Goal: Transaction & Acquisition: Subscribe to service/newsletter

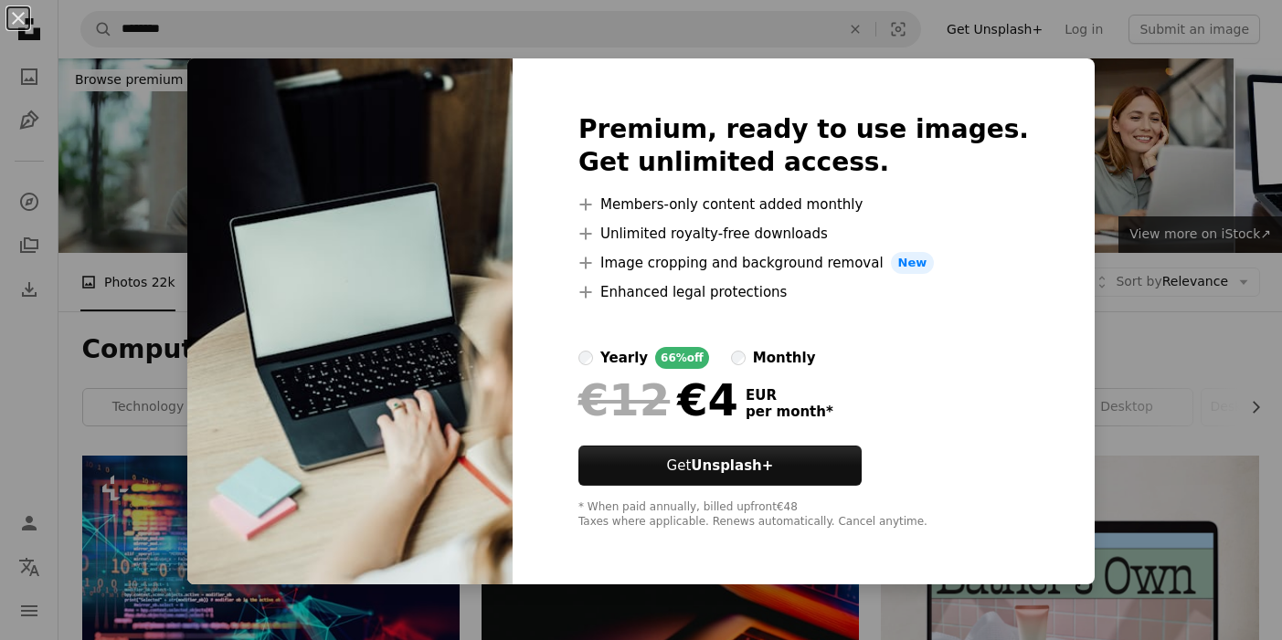
scroll to position [1227, 0]
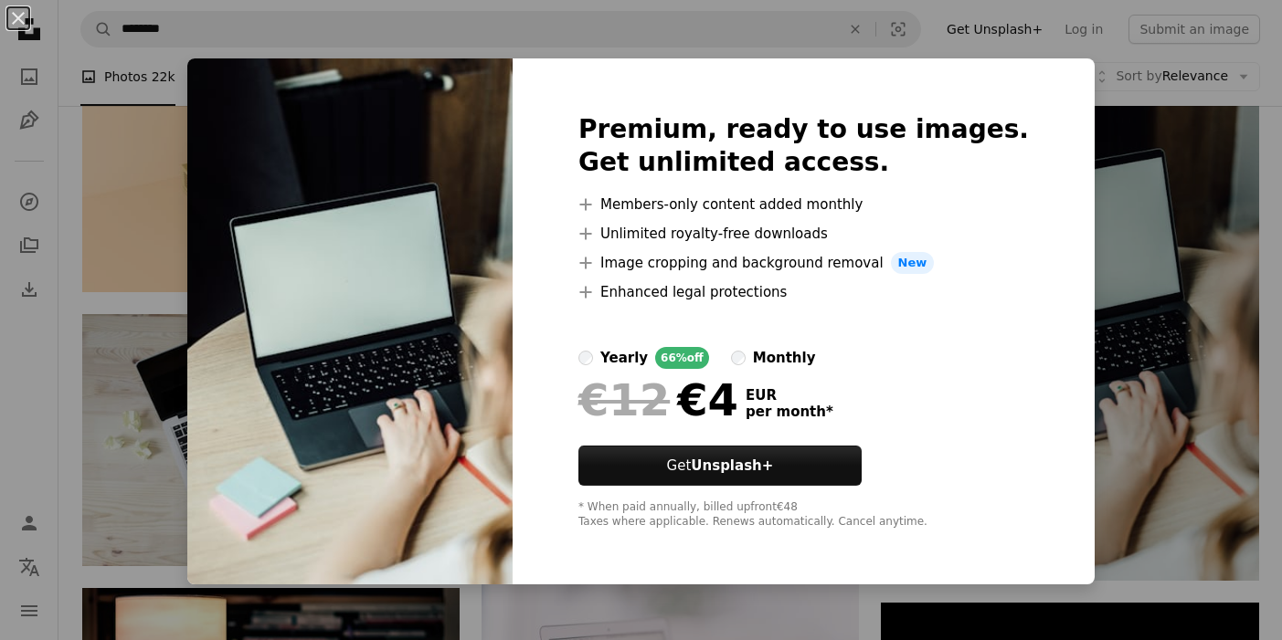
click at [1096, 119] on div "An X shape Premium, ready to use images. Get unlimited access. A plus sign Memb…" at bounding box center [641, 320] width 1282 height 640
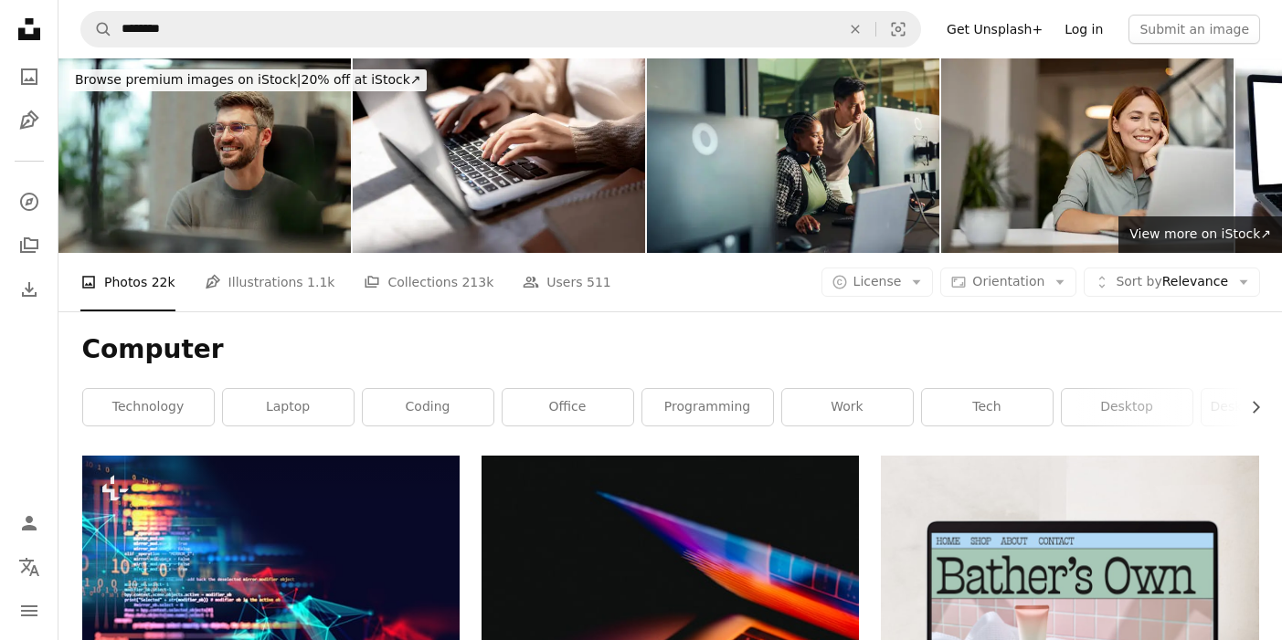
click at [1080, 21] on link "Log in" at bounding box center [1083, 29] width 60 height 29
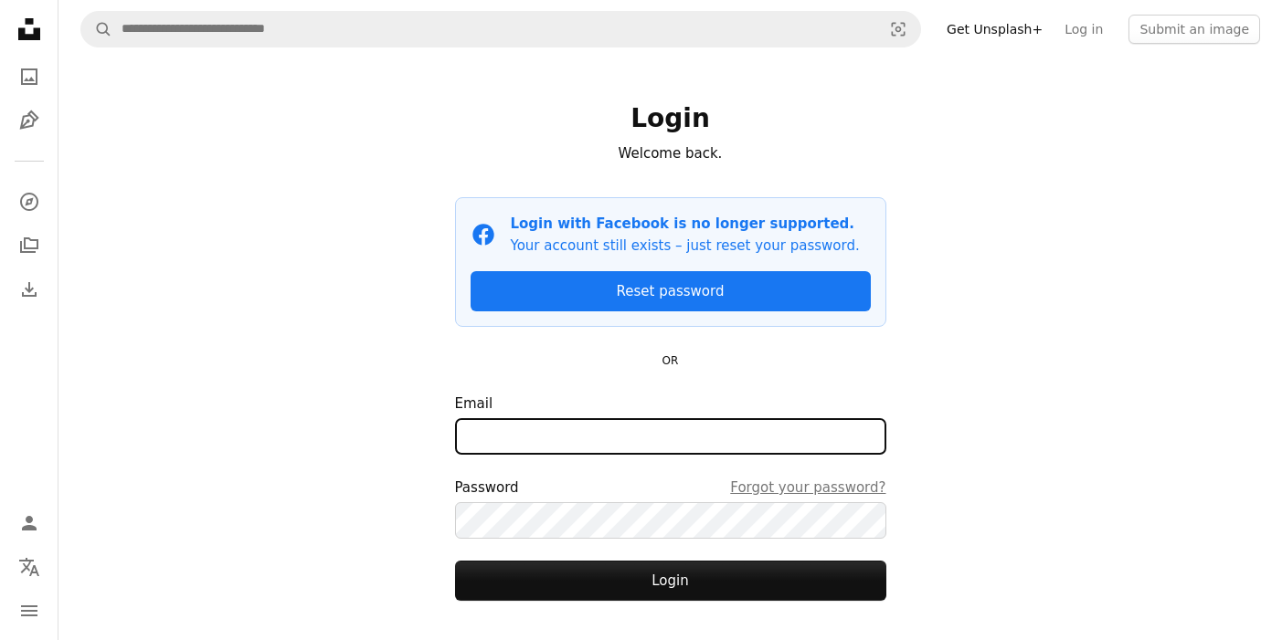
click at [502, 426] on input "Email" at bounding box center [670, 436] width 431 height 37
type input "**********"
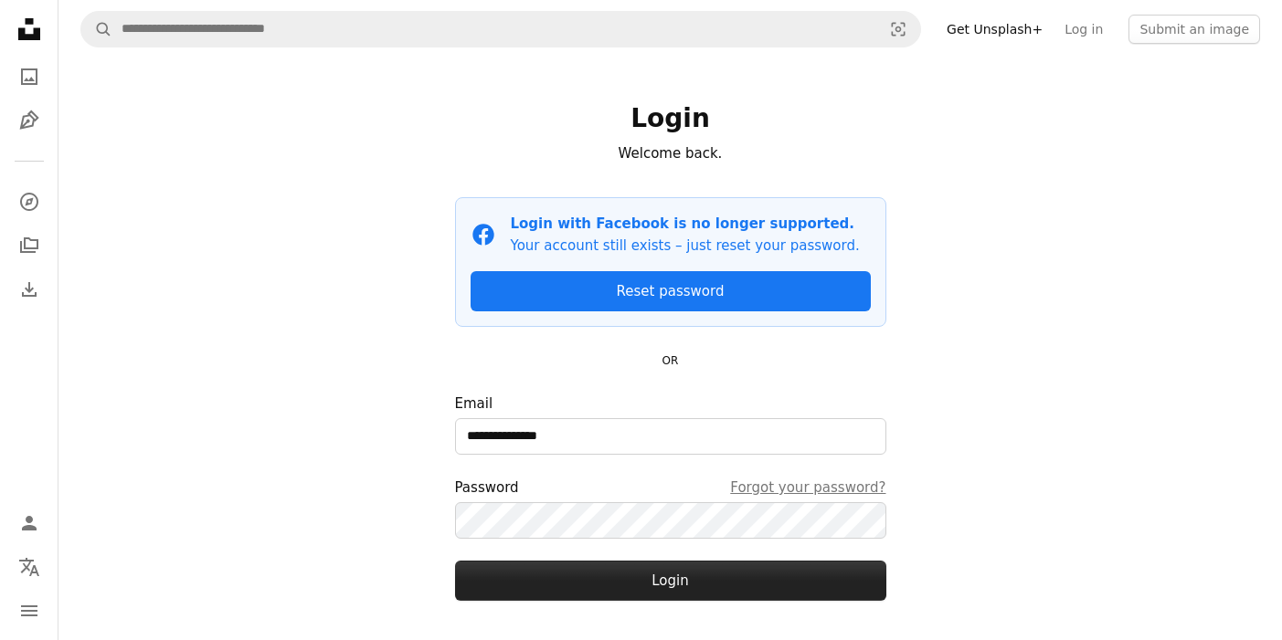
click at [597, 569] on button "Login" at bounding box center [670, 581] width 431 height 40
